Goal: Navigation & Orientation: Find specific page/section

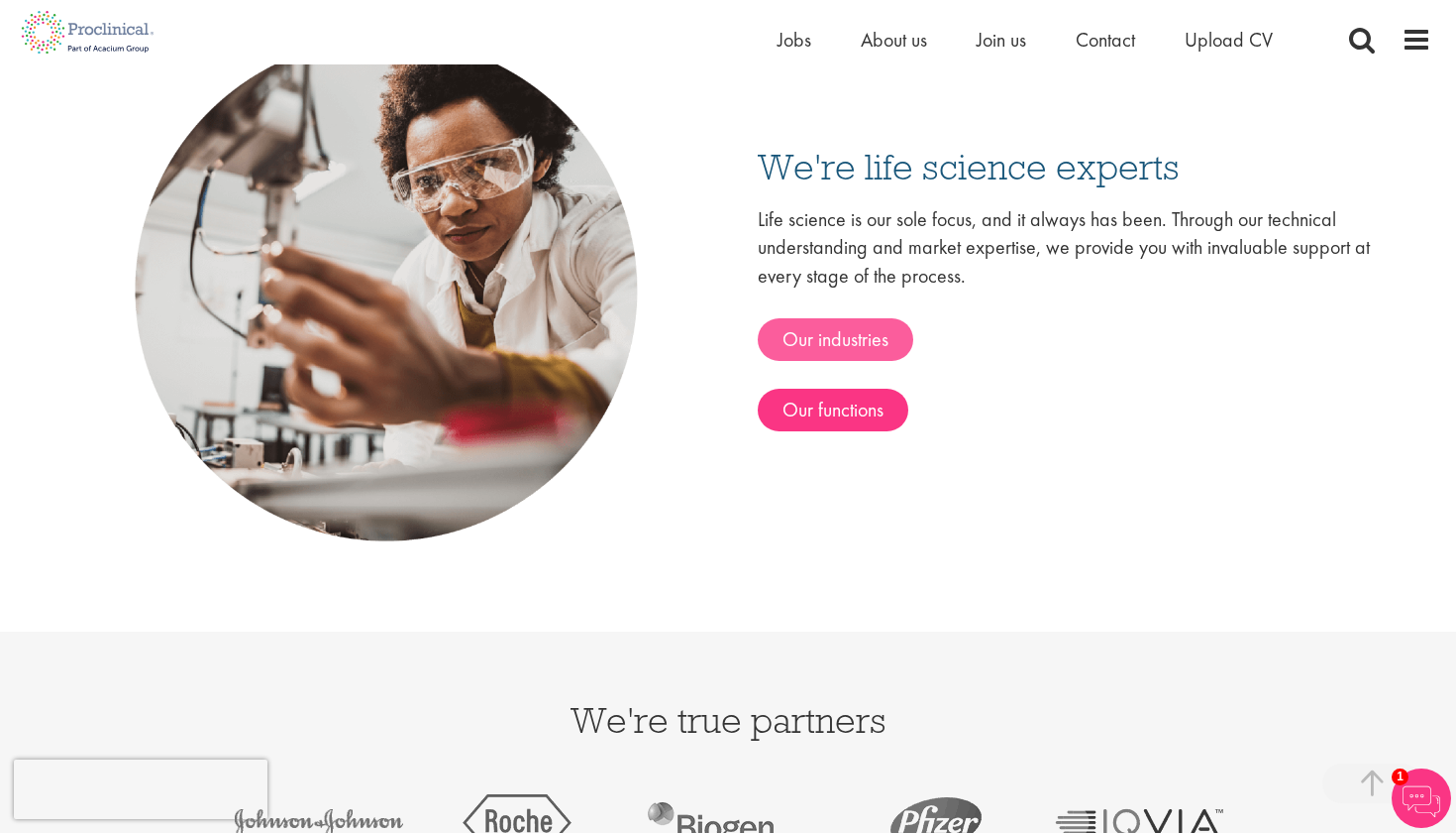
scroll to position [2971, 0]
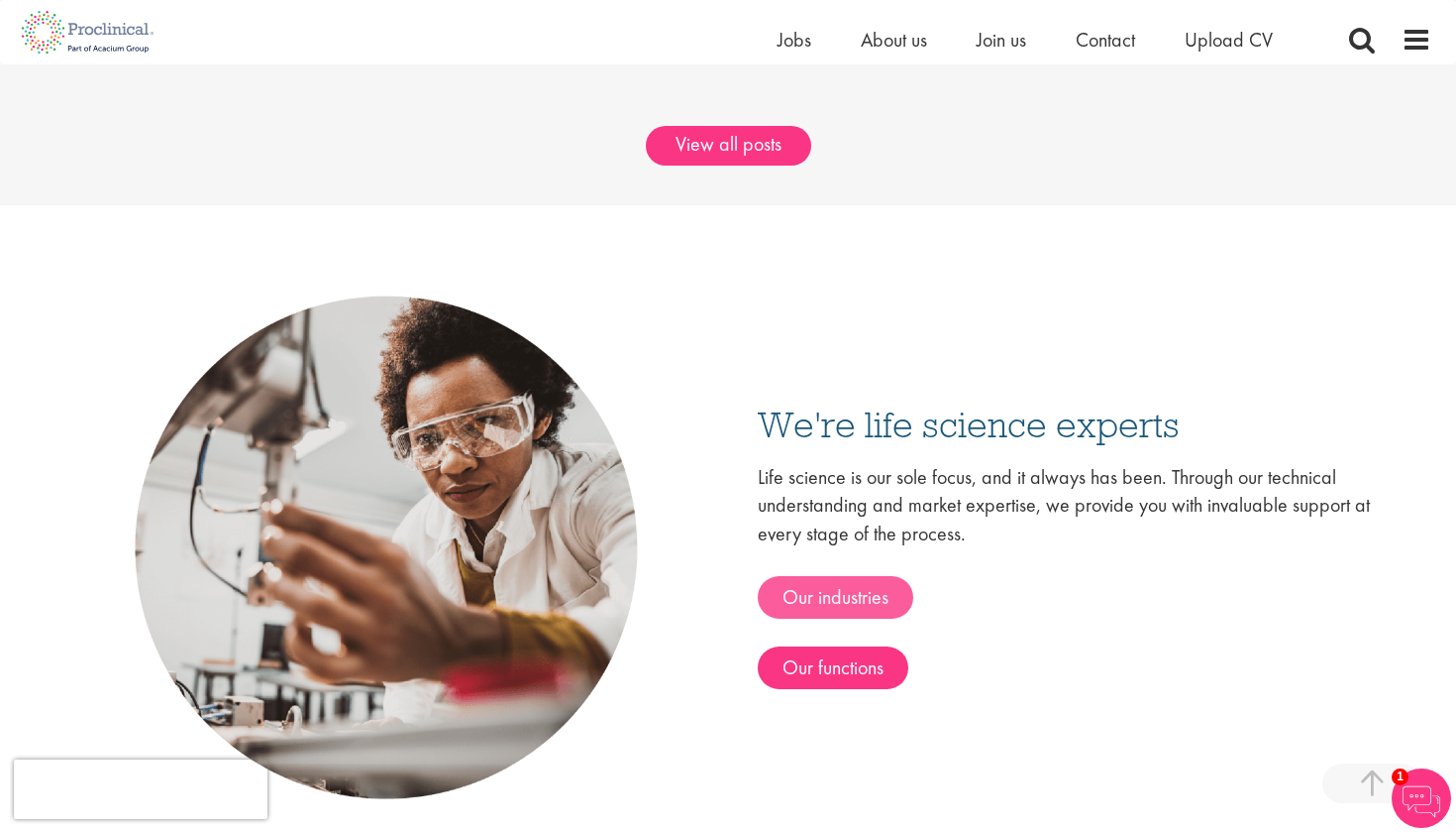
click at [861, 604] on link "Our industries" at bounding box center [836, 597] width 155 height 43
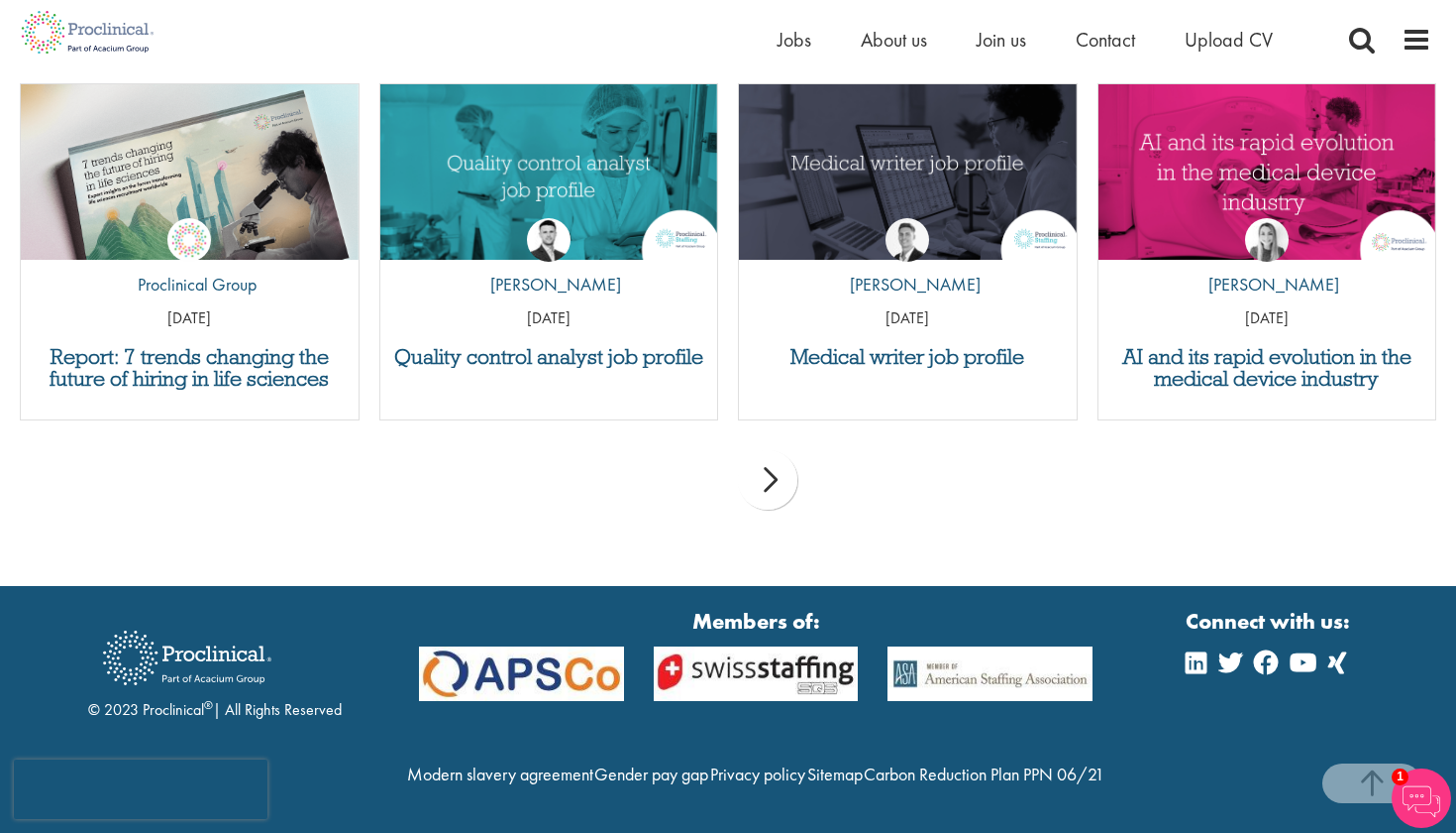
scroll to position [2144, 0]
click at [577, 606] on strong "Members of:" at bounding box center [756, 621] width 673 height 31
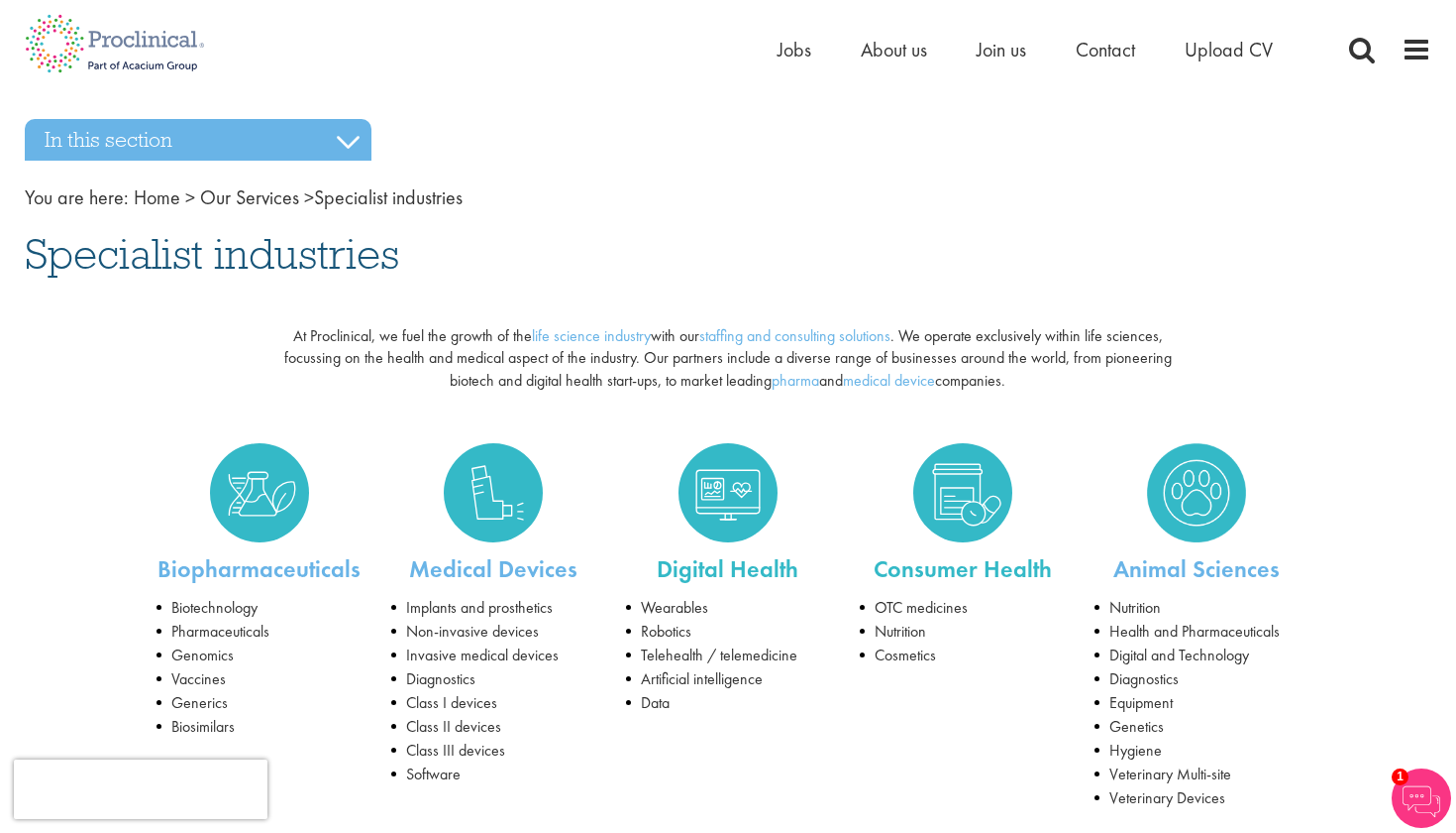
scroll to position [0, 0]
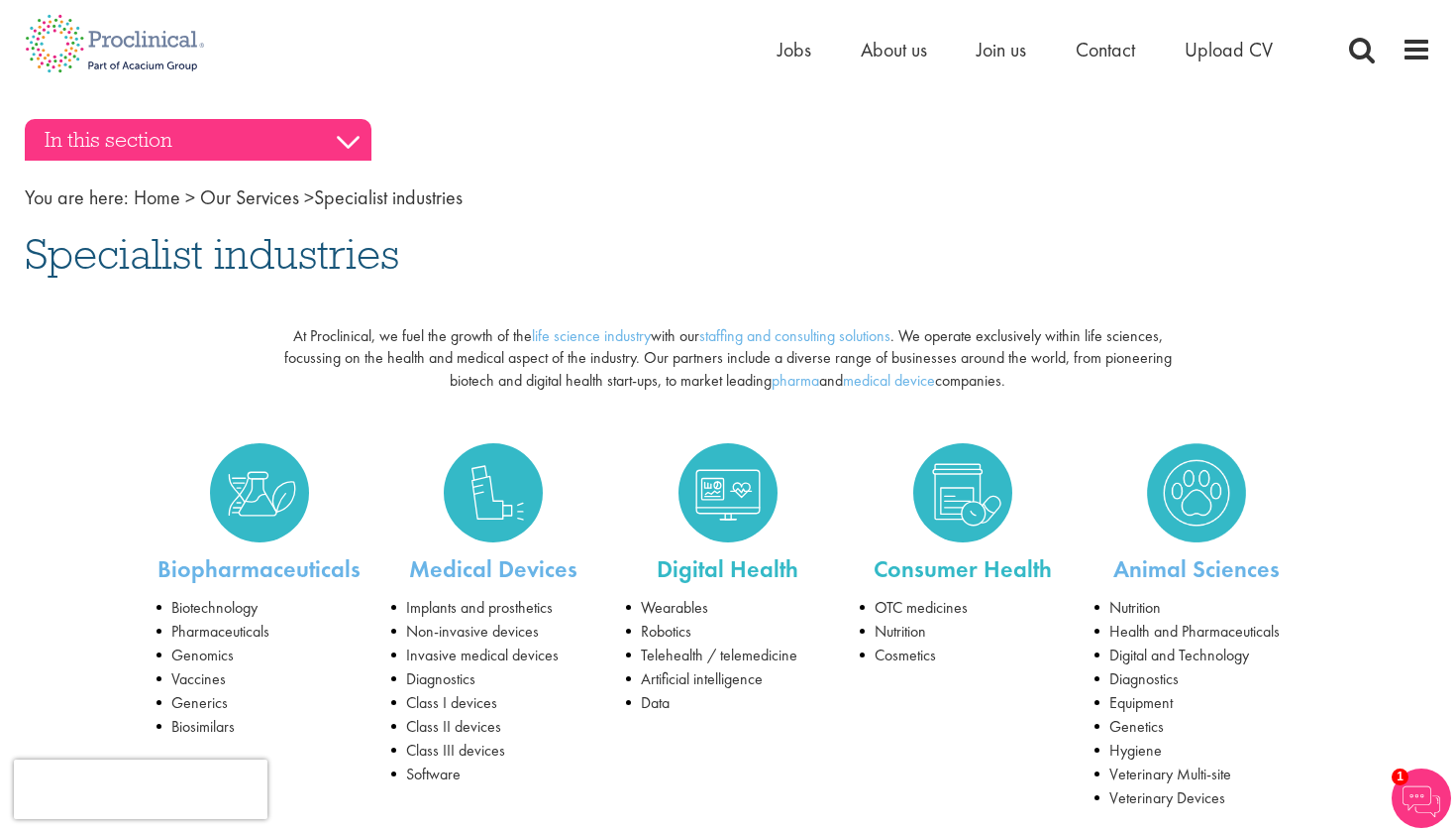
click at [343, 143] on h3 "In this section" at bounding box center [198, 139] width 347 height 42
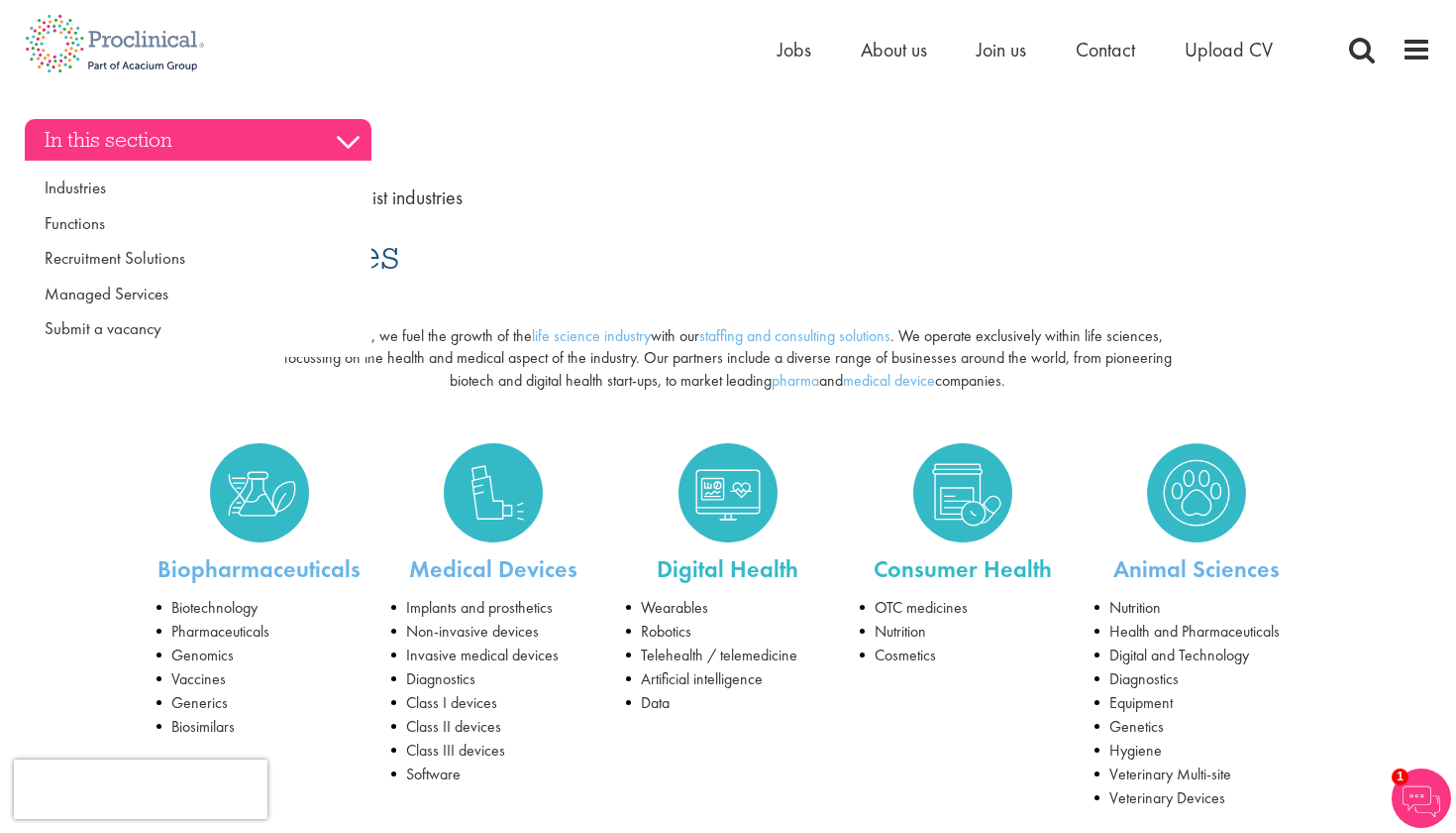
click at [350, 146] on h3 "In this section" at bounding box center [198, 139] width 347 height 42
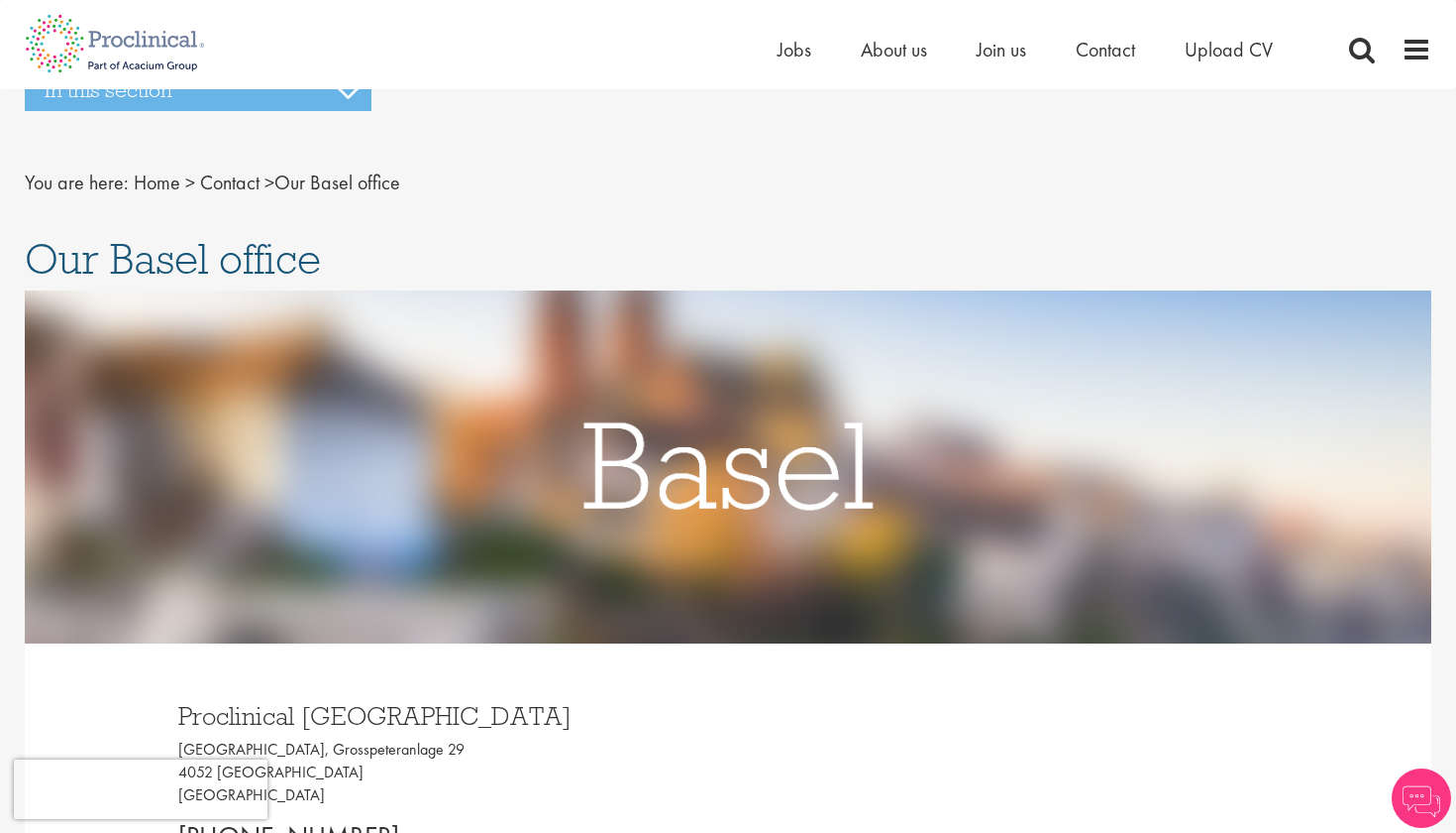
click at [636, 776] on p "[GEOGRAPHIC_DATA], [STREET_ADDRESS]" at bounding box center [445, 772] width 535 height 69
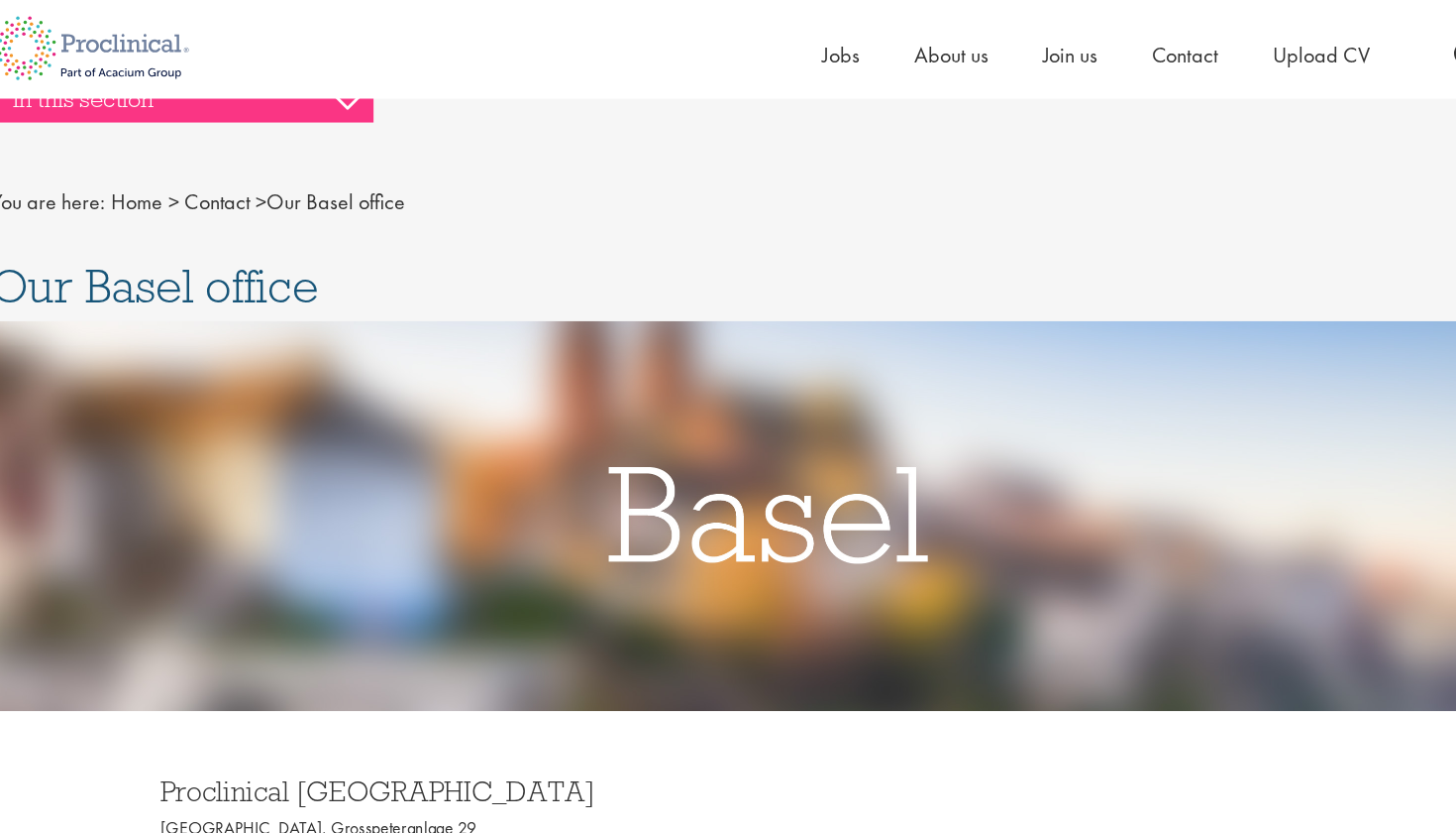
click at [118, 93] on h3 "In this section" at bounding box center [198, 91] width 347 height 42
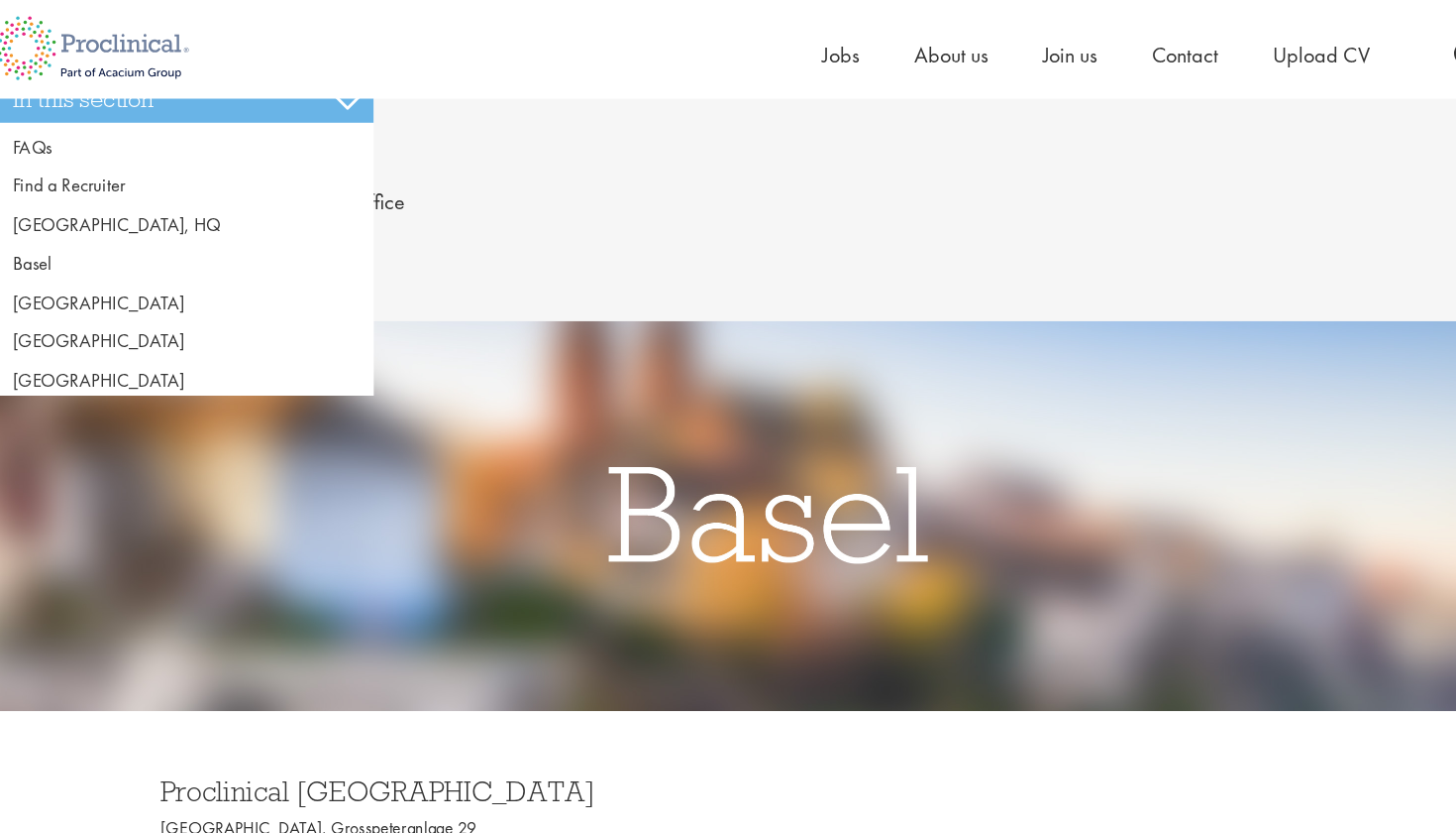
click at [118, 44] on img at bounding box center [115, 44] width 210 height 88
